Goal: Information Seeking & Learning: Learn about a topic

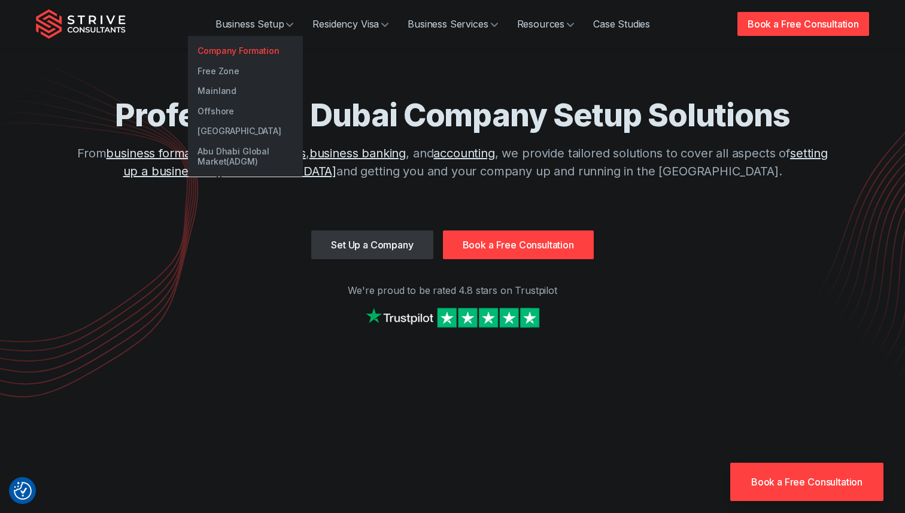
click at [242, 53] on link "Company Formation" at bounding box center [245, 51] width 115 height 20
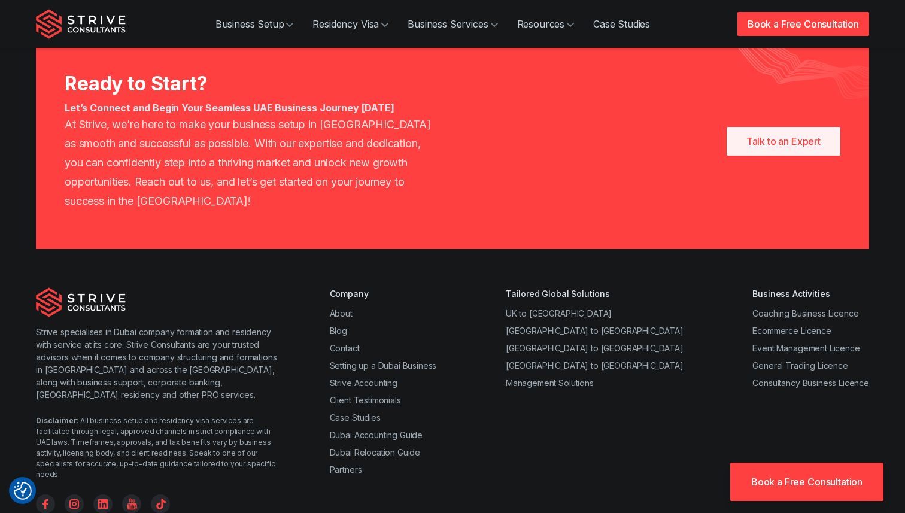
scroll to position [6399, 0]
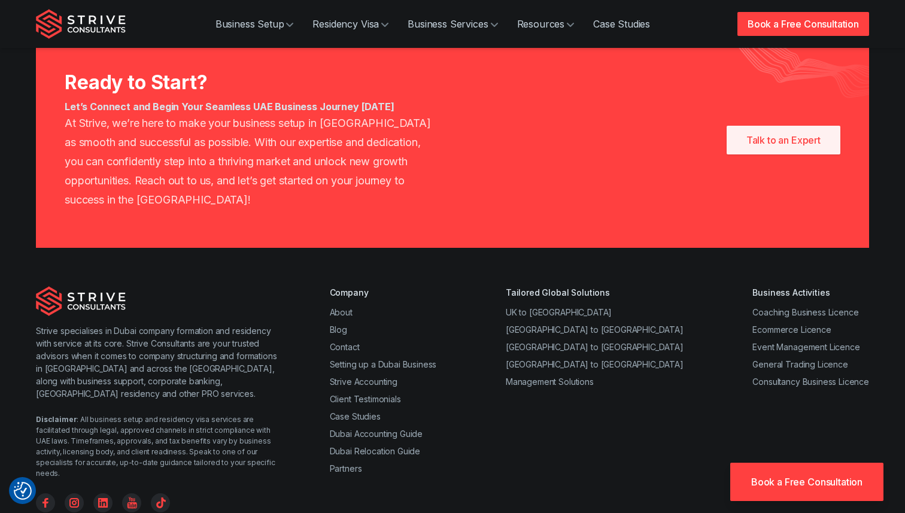
drag, startPoint x: 425, startPoint y: 461, endPoint x: 556, endPoint y: 456, distance: 131.8
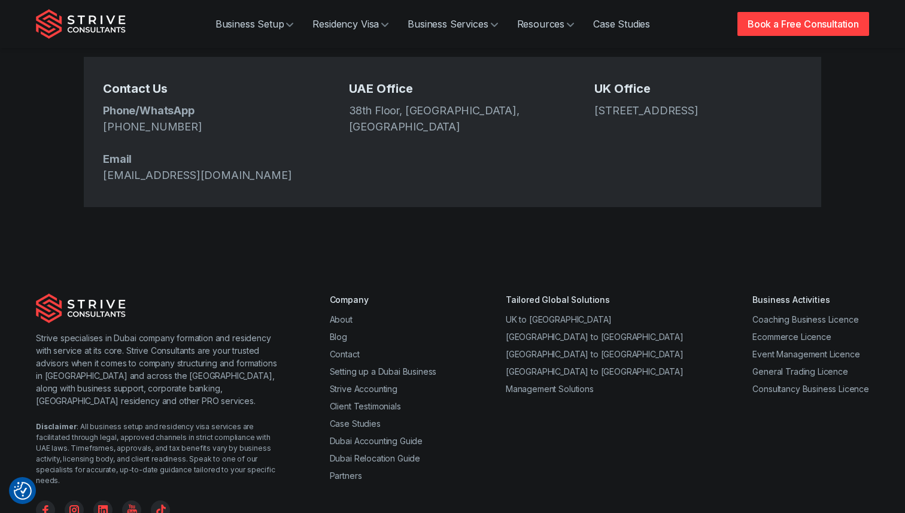
scroll to position [550, 0]
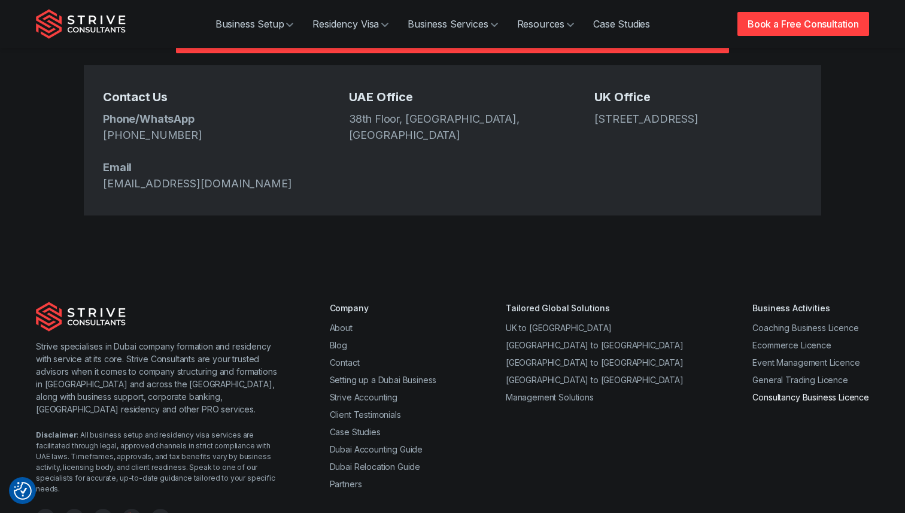
click at [810, 392] on link "Consultancy Business Licence" at bounding box center [811, 397] width 117 height 10
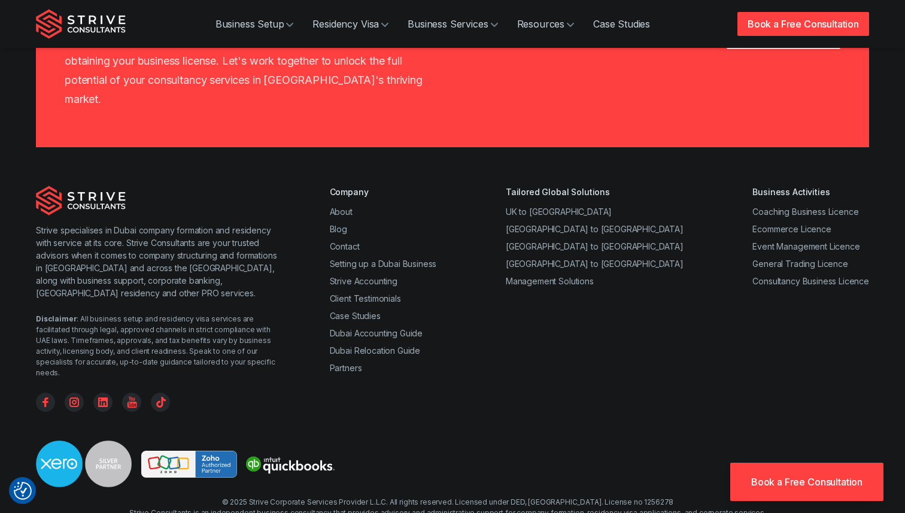
scroll to position [2099, 0]
